Goal: Navigation & Orientation: Find specific page/section

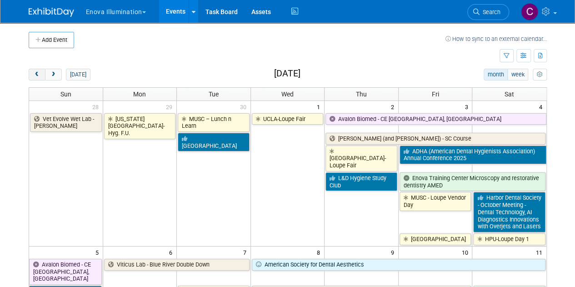
click at [31, 71] on button "prev" at bounding box center [37, 75] width 17 height 12
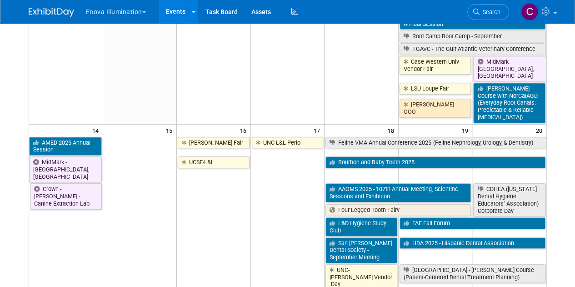
scroll to position [376, 0]
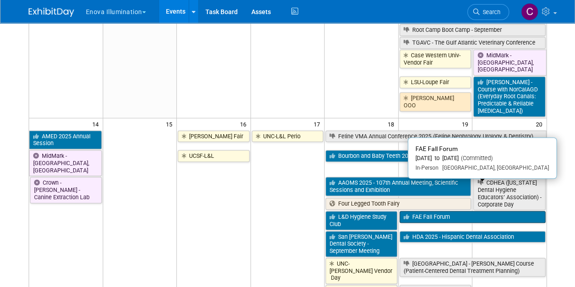
click at [413, 211] on link "FAE Fall Forum" at bounding box center [473, 217] width 146 height 12
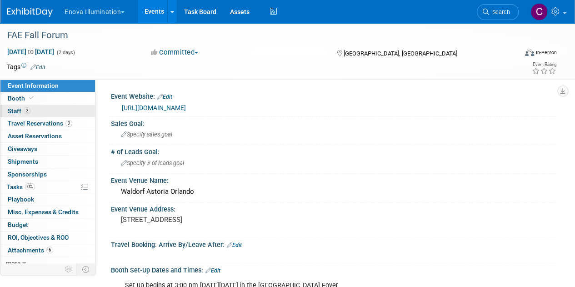
click at [16, 110] on span "Staff 2" at bounding box center [19, 110] width 23 height 7
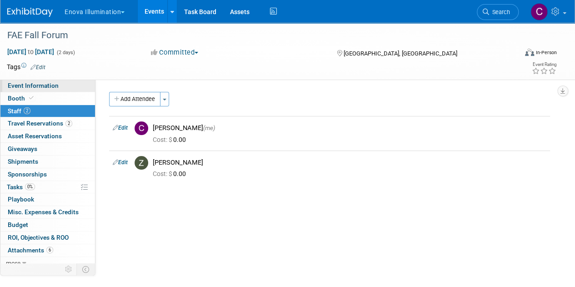
click at [18, 84] on span "Event Information" at bounding box center [33, 85] width 51 height 7
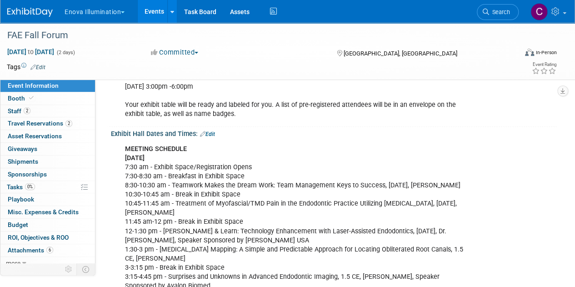
scroll to position [196, 0]
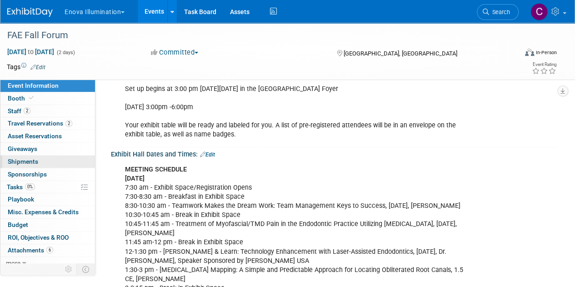
click at [13, 162] on span "Shipments 0" at bounding box center [23, 161] width 30 height 7
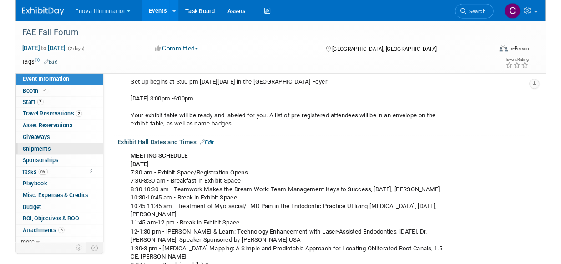
scroll to position [0, 0]
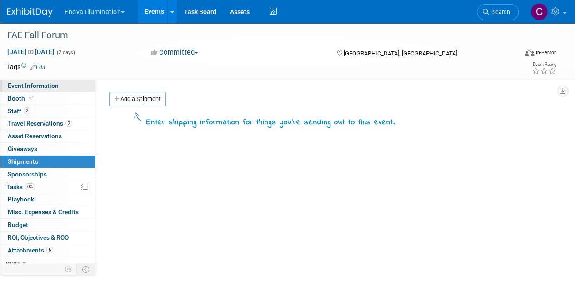
click at [19, 88] on span "Event Information" at bounding box center [33, 85] width 51 height 7
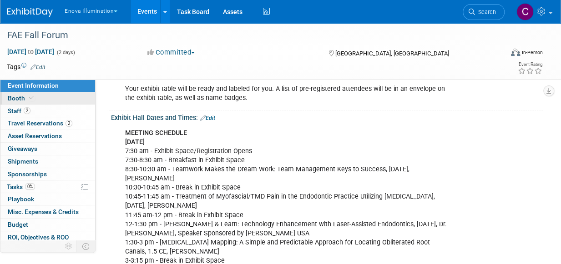
click at [13, 100] on span "Booth" at bounding box center [22, 98] width 28 height 7
